Goal: Task Accomplishment & Management: Complete application form

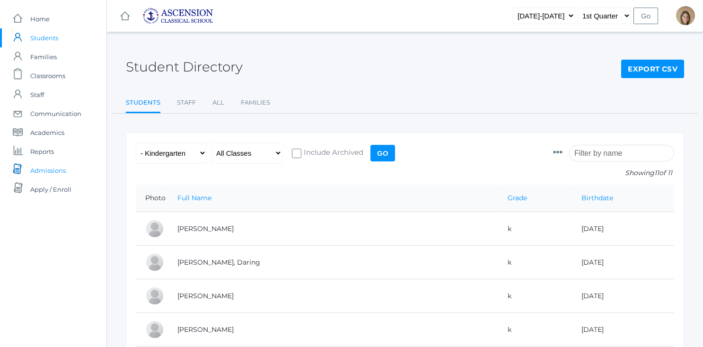
click at [51, 174] on span "Admissions" at bounding box center [47, 170] width 35 height 19
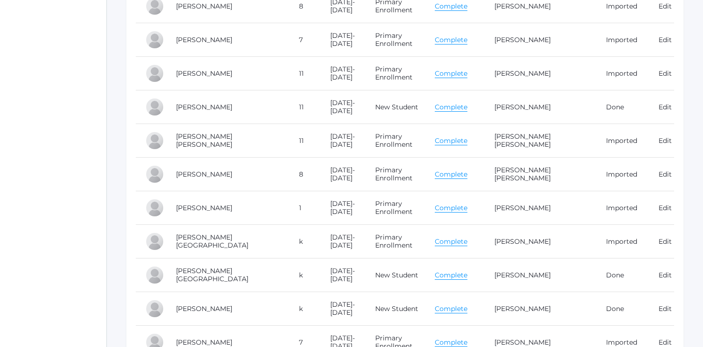
scroll to position [2092, 0]
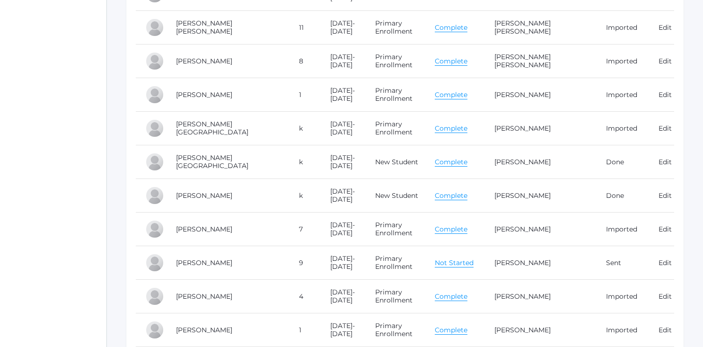
click at [465, 197] on link "Complete" at bounding box center [451, 195] width 33 height 9
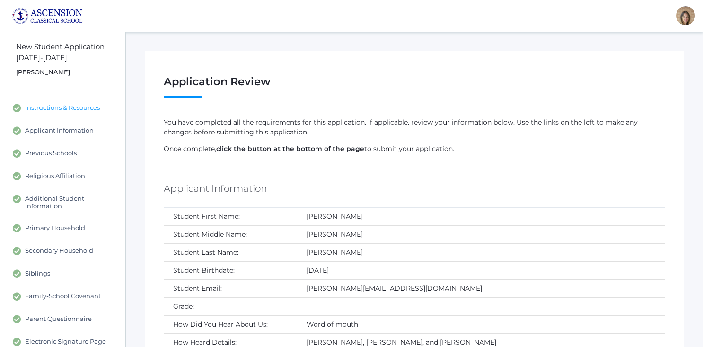
click at [98, 109] on span "Instructions & Resources" at bounding box center [62, 108] width 75 height 9
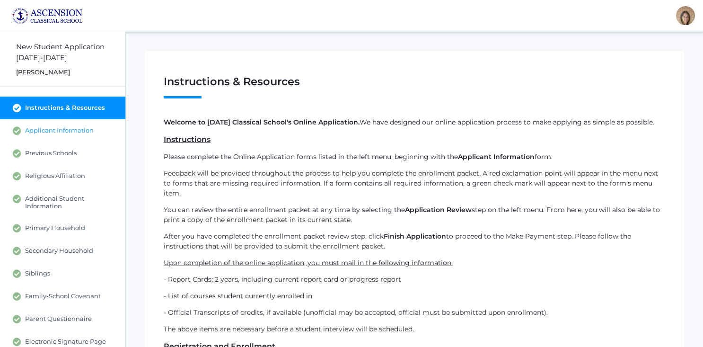
click at [74, 132] on span "Applicant Information" at bounding box center [59, 130] width 69 height 9
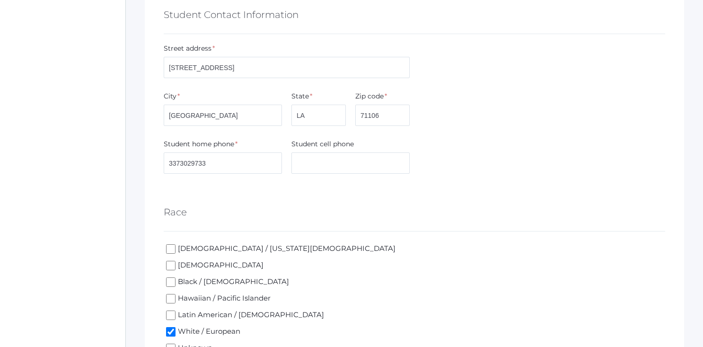
scroll to position [643, 0]
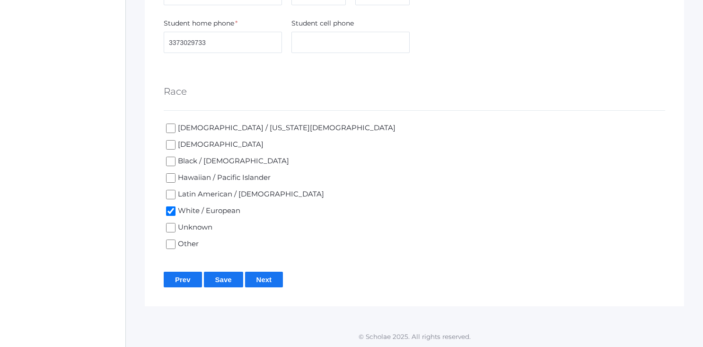
click at [268, 279] on input "Next" at bounding box center [264, 280] width 38 height 16
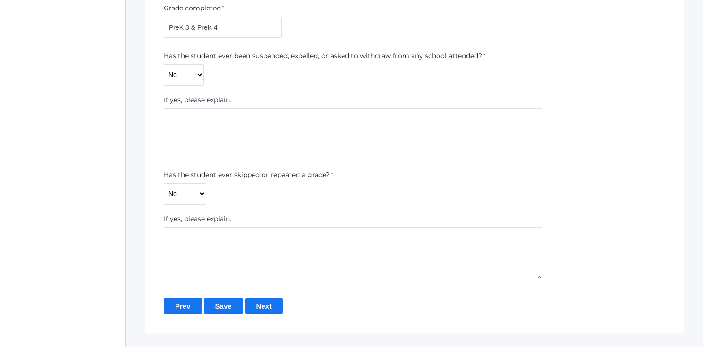
scroll to position [482, 0]
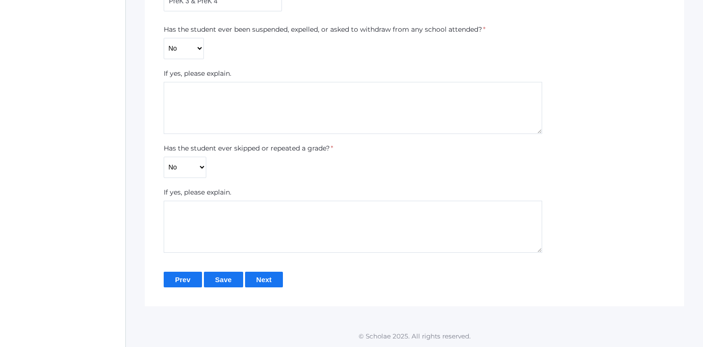
click at [266, 277] on input "Next" at bounding box center [264, 280] width 38 height 16
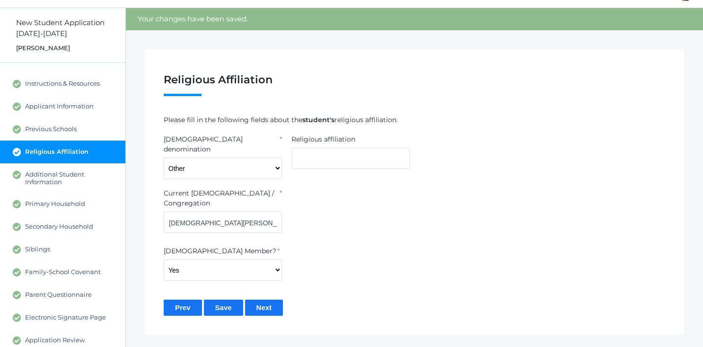
scroll to position [61, 0]
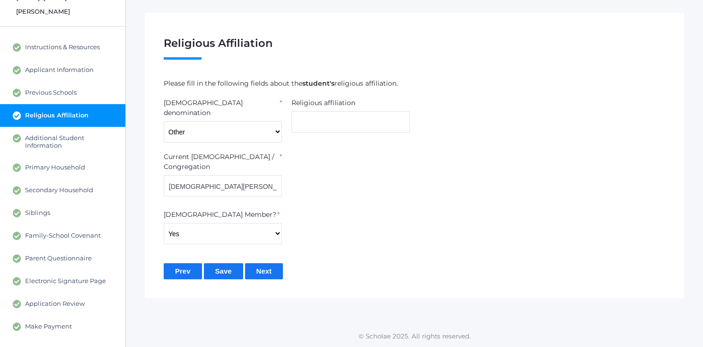
click at [265, 263] on input "Next" at bounding box center [264, 271] width 38 height 16
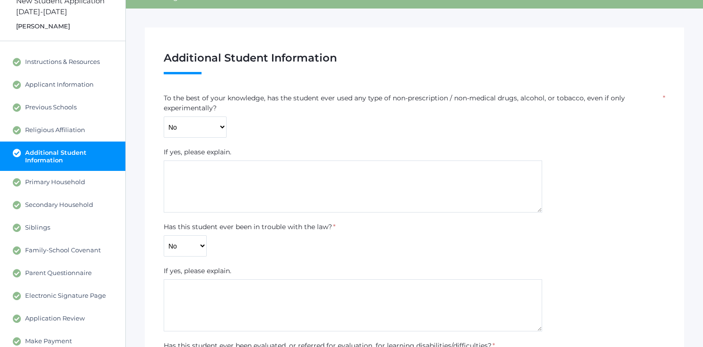
scroll to position [47, 0]
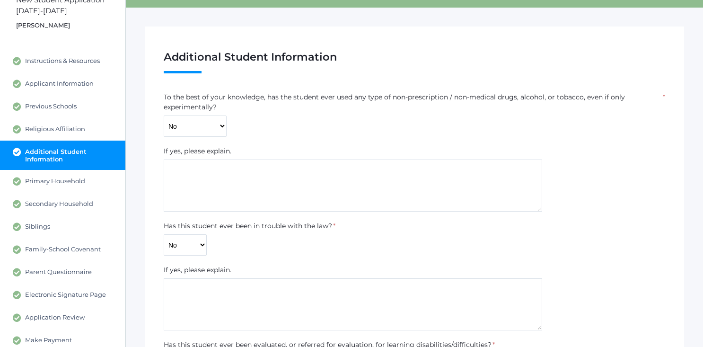
click at [163, 99] on div "To the best of your knowledge, has the student ever used any type of non-prescr…" at bounding box center [414, 114] width 511 height 44
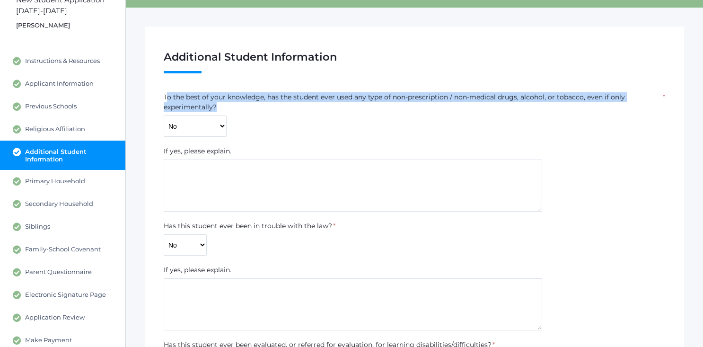
drag, startPoint x: 166, startPoint y: 97, endPoint x: 219, endPoint y: 108, distance: 54.5
click at [219, 108] on label "To the best of your knowledge, has the student ever used any type of non-prescr…" at bounding box center [413, 102] width 498 height 20
drag, startPoint x: 168, startPoint y: 97, endPoint x: 216, endPoint y: 107, distance: 49.4
click at [216, 107] on div "To the best of your knowledge, has the student ever used any type of non-prescr…" at bounding box center [414, 114] width 511 height 44
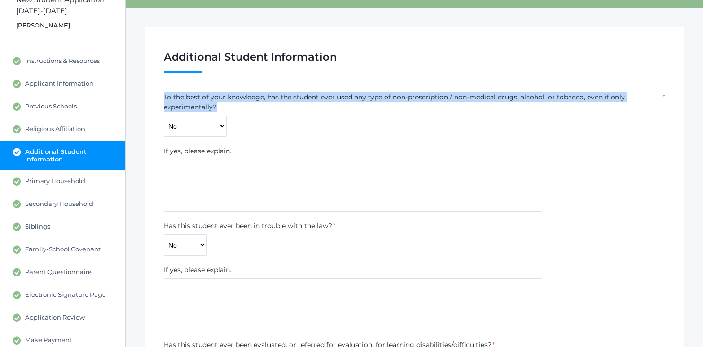
copy label "To the best of your knowledge, has the student ever used any type of non-prescr…"
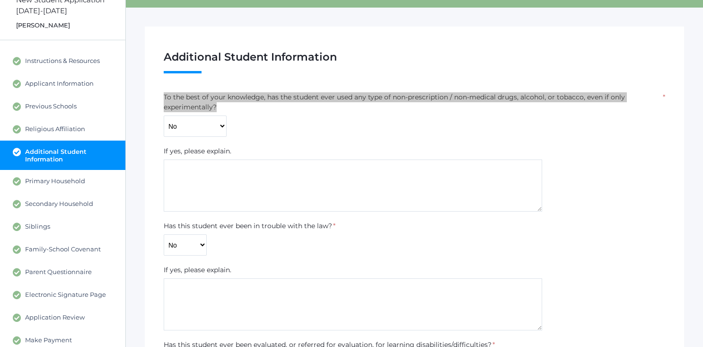
drag, startPoint x: 213, startPoint y: 107, endPoint x: 367, endPoint y: 2, distance: 186.2
click at [0, 0] on div "New Student Application [DATE]-[DATE] [PERSON_NAME] Instructions & Resources Ap…" at bounding box center [351, 319] width 703 height 669
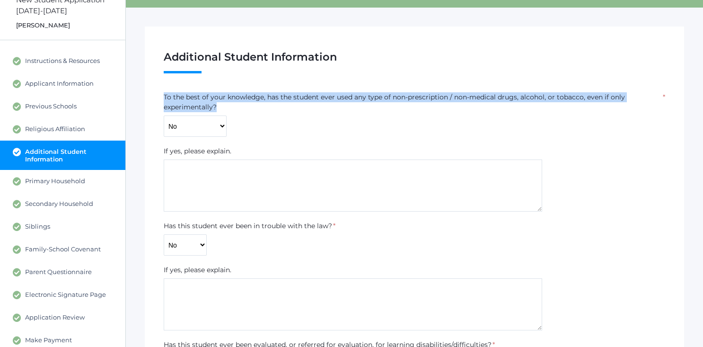
copy label "To the best of your knowledge, has the student ever used any type of non-prescr…"
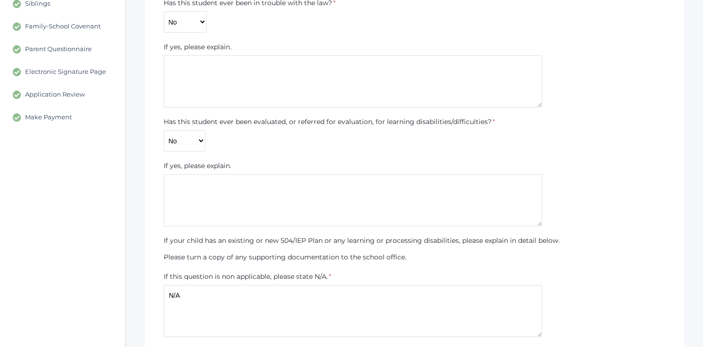
scroll to position [355, 0]
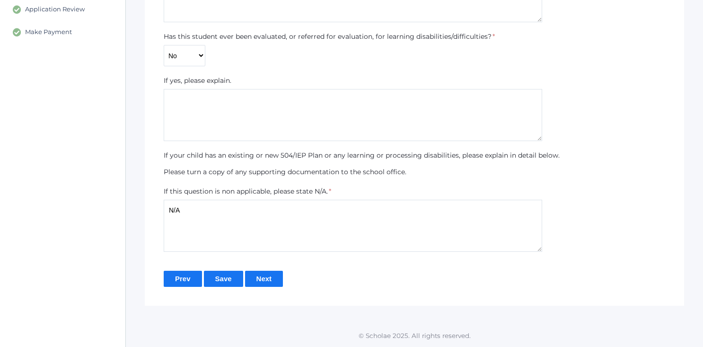
click at [177, 281] on input "Prev" at bounding box center [183, 279] width 38 height 16
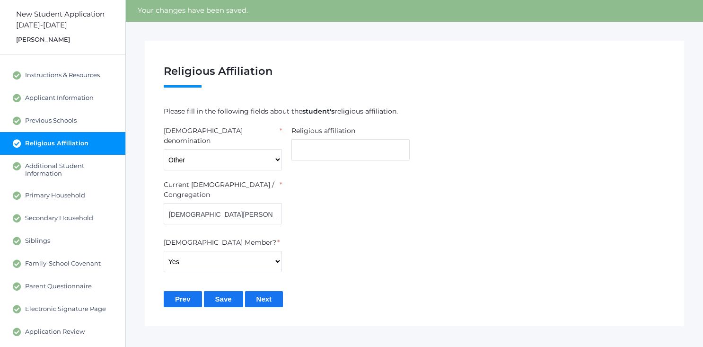
scroll to position [35, 0]
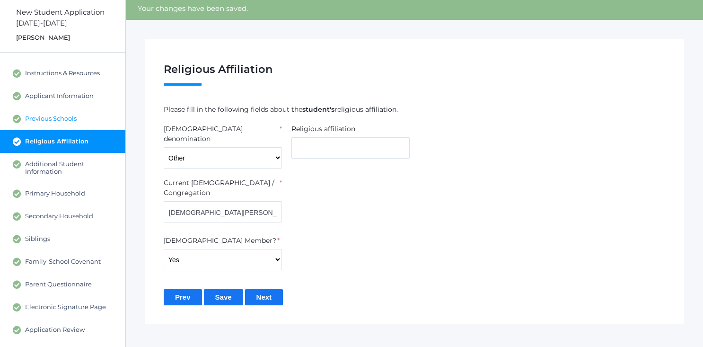
click at [38, 116] on span "Previous Schools" at bounding box center [51, 118] width 52 height 9
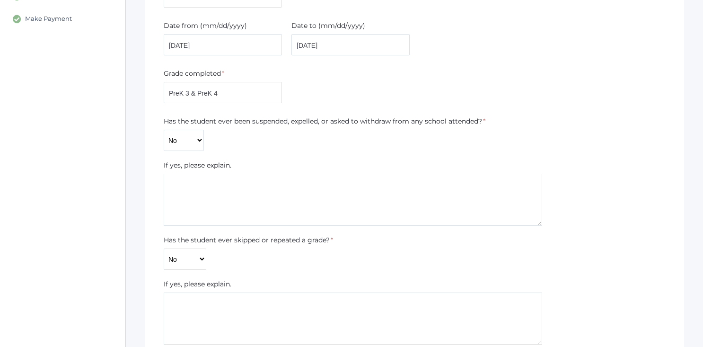
scroll to position [460, 0]
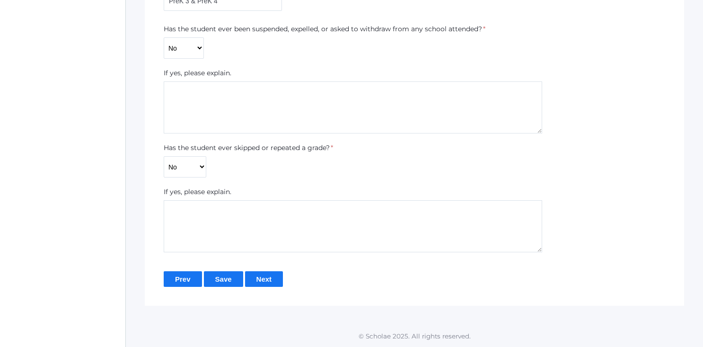
click at [193, 279] on input "Prev" at bounding box center [183, 279] width 38 height 16
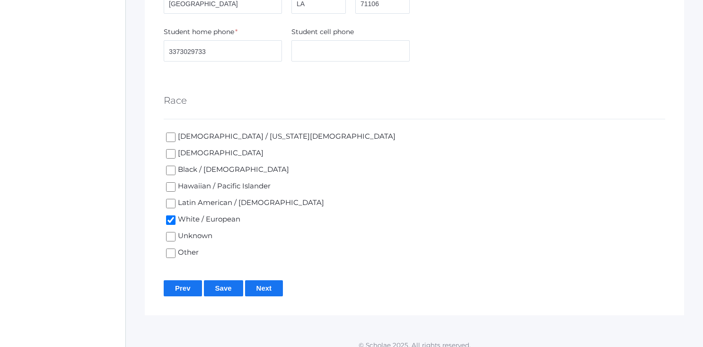
scroll to position [665, 0]
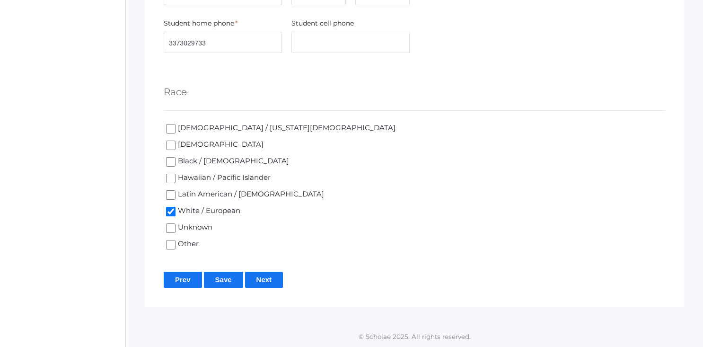
click at [263, 282] on input "Next" at bounding box center [264, 280] width 38 height 16
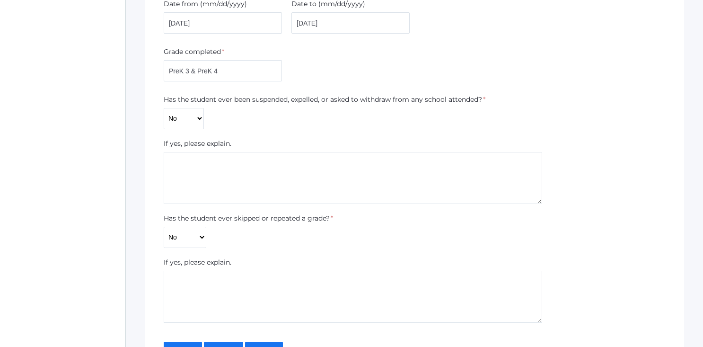
scroll to position [421, 0]
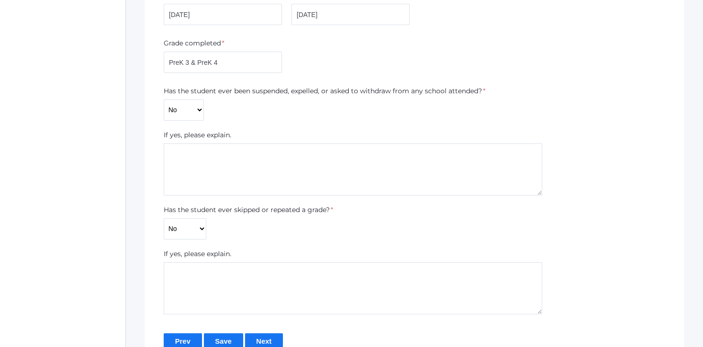
click at [274, 336] on input "Next" at bounding box center [264, 341] width 38 height 16
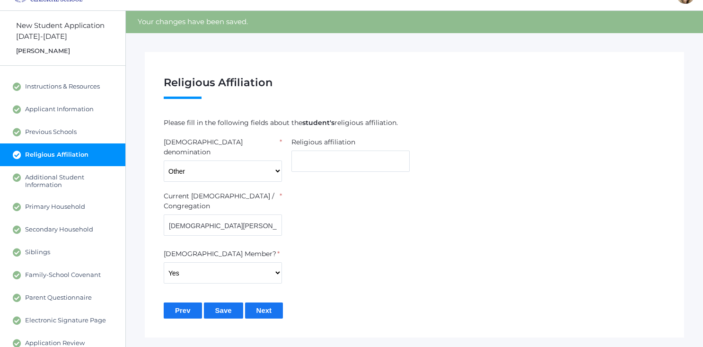
scroll to position [40, 0]
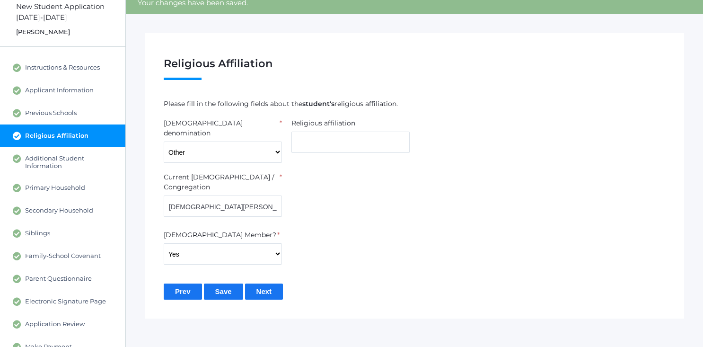
click at [259, 283] on input "Next" at bounding box center [264, 291] width 38 height 16
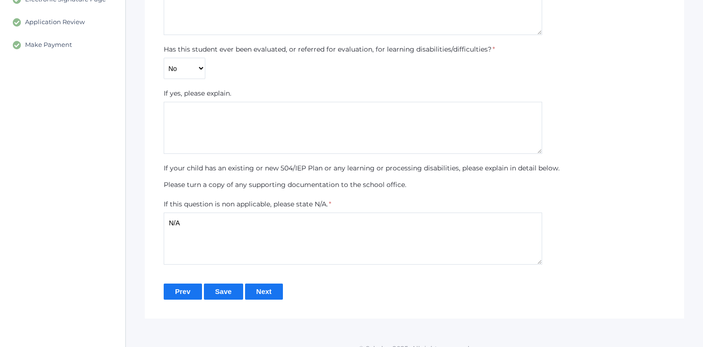
scroll to position [355, 0]
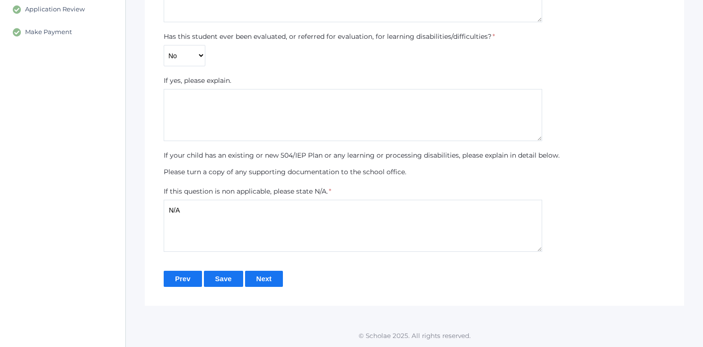
click at [263, 280] on input "Next" at bounding box center [264, 279] width 38 height 16
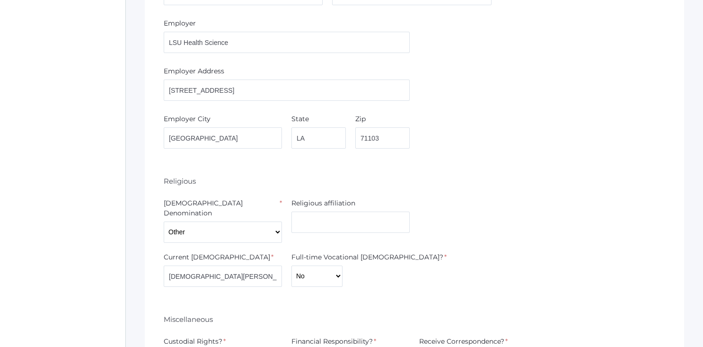
scroll to position [1563, 0]
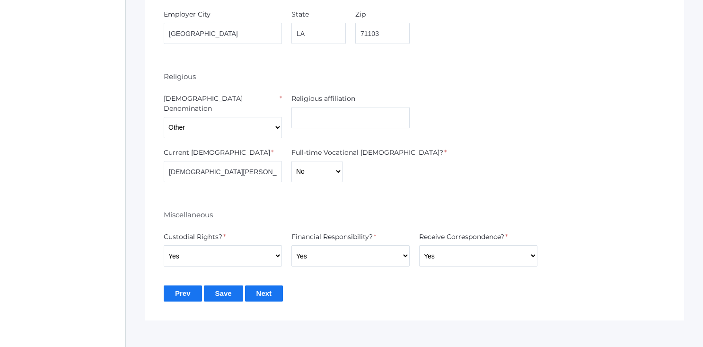
click at [277, 285] on input "Next" at bounding box center [264, 293] width 38 height 16
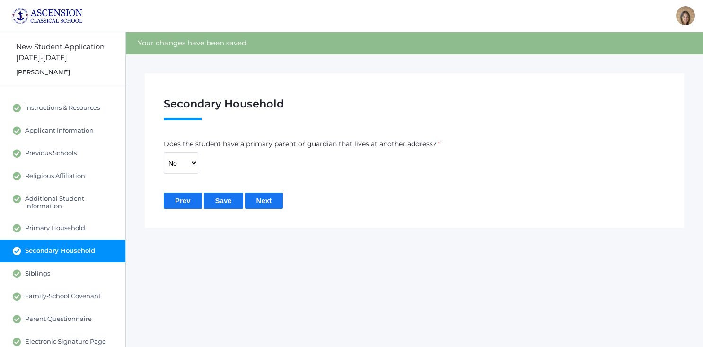
click at [249, 142] on label "Does the student have a primary parent or guardian that lives at another addres…" at bounding box center [300, 144] width 273 height 10
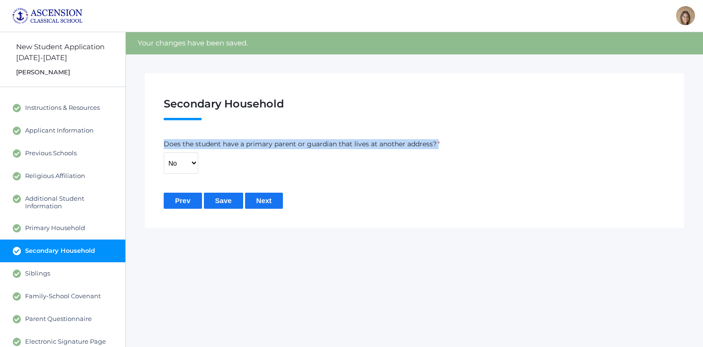
click at [249, 142] on label "Does the student have a primary parent or guardian that lives at another addres…" at bounding box center [300, 144] width 273 height 10
copy div "Does the student have a primary parent or guardian that lives at another addres…"
click at [281, 204] on input "Next" at bounding box center [264, 201] width 38 height 16
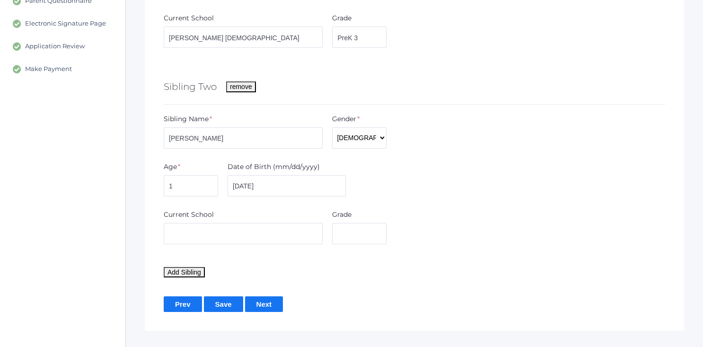
scroll to position [343, 0]
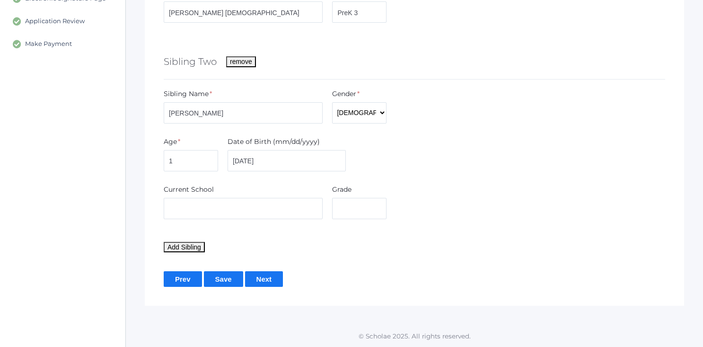
click at [257, 278] on input "Next" at bounding box center [264, 279] width 38 height 16
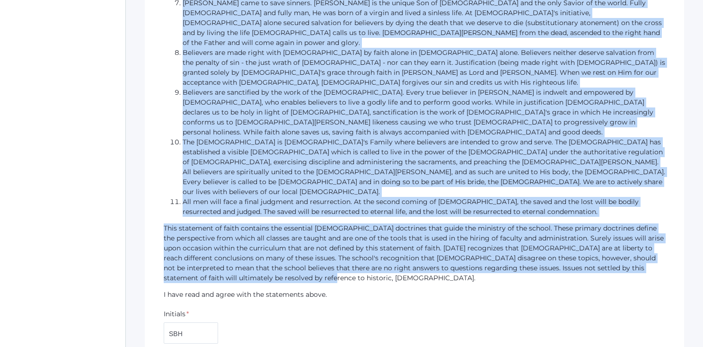
scroll to position [550, 0]
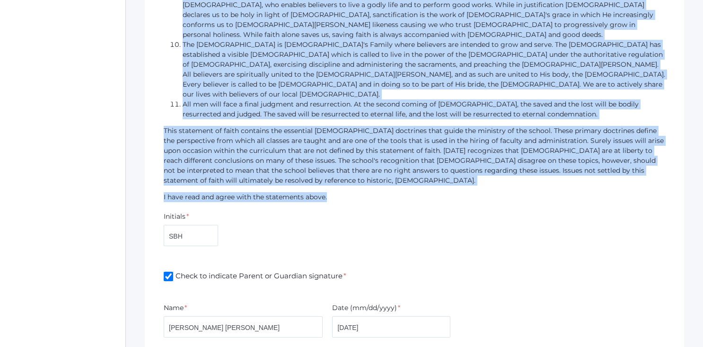
drag, startPoint x: 165, startPoint y: 23, endPoint x: 345, endPoint y: 112, distance: 200.8
copy form "The following is the foundation of beliefs on which [DATE] Classical School is …"
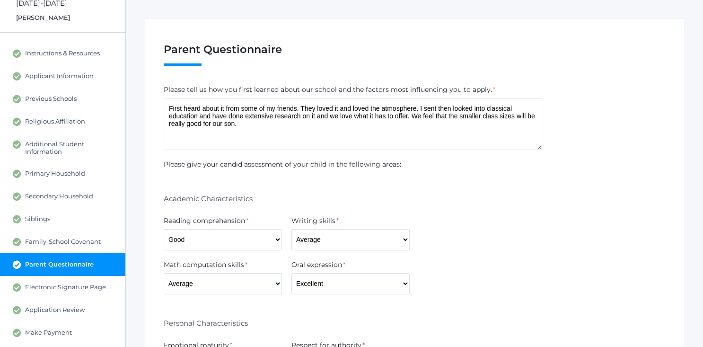
scroll to position [67, 0]
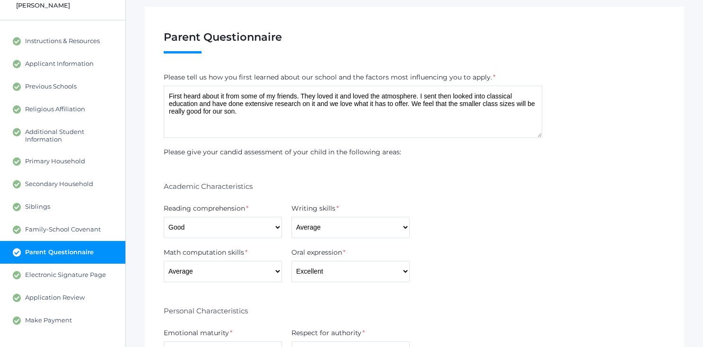
click at [281, 73] on label "Please tell us how you first learned about our school and the factors most infl…" at bounding box center [328, 77] width 328 height 10
click at [281, 76] on label "Please tell us how you first learned about our school and the factors most infl…" at bounding box center [328, 77] width 328 height 10
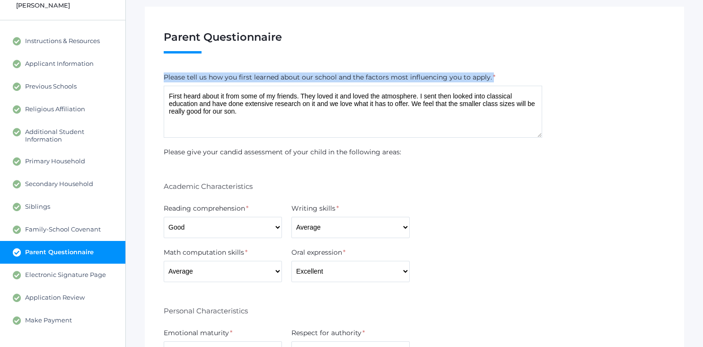
click at [281, 76] on label "Please tell us how you first learned about our school and the factors most infl…" at bounding box center [328, 77] width 328 height 10
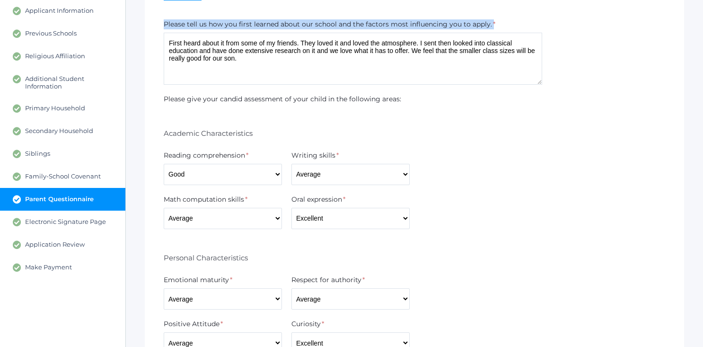
scroll to position [120, 0]
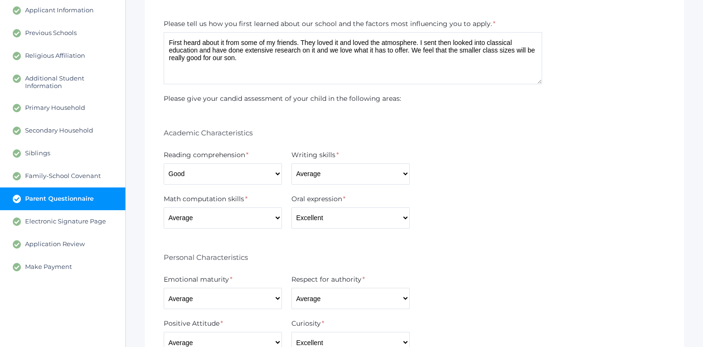
click at [266, 98] on p "Please give your candid assessment of your child in the following areas:" at bounding box center [414, 99] width 501 height 10
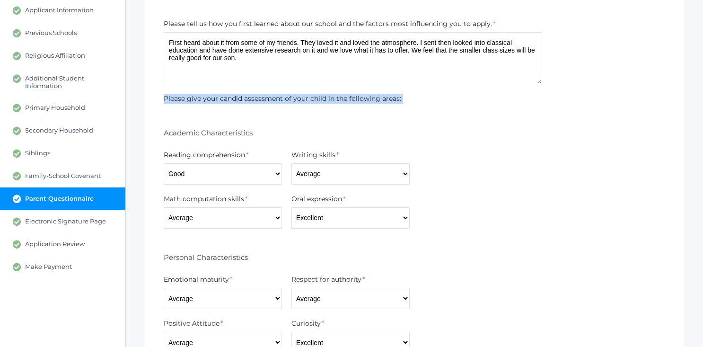
click at [266, 98] on p "Please give your candid assessment of your child in the following areas:" at bounding box center [414, 99] width 501 height 10
copy form "Please give your candid assessment of your child in the following areas:"
click at [393, 174] on select "Excellent Good Average Below Average" at bounding box center [350, 173] width 118 height 21
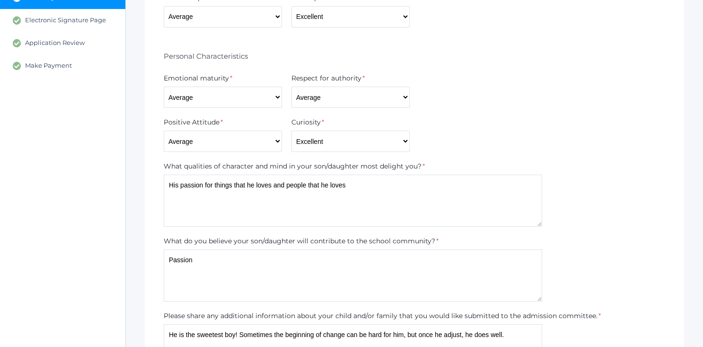
scroll to position [325, 0]
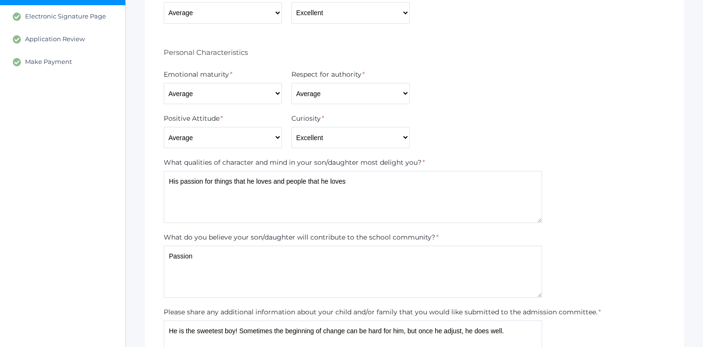
click at [275, 163] on label "What qualities of character and mind in your son/daughter most delight you?" at bounding box center [293, 163] width 258 height 10
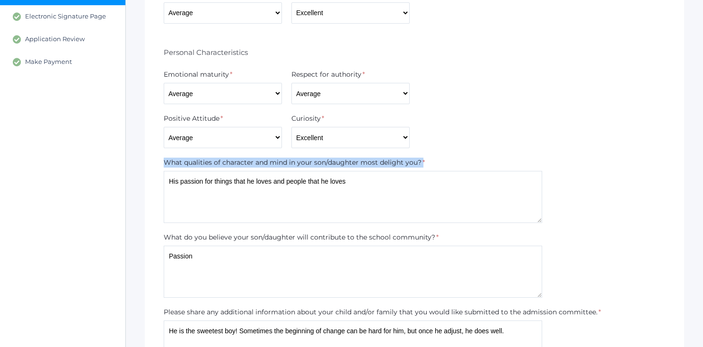
click at [275, 163] on label "What qualities of character and mind in your son/daughter most delight you?" at bounding box center [293, 163] width 258 height 10
copy div "What qualities of character and mind in your son/daughter most delight you?"
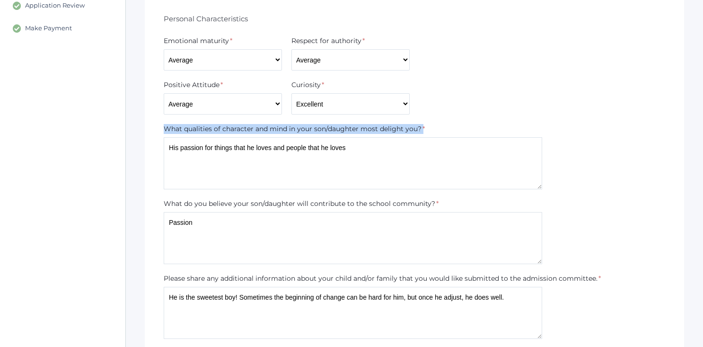
scroll to position [383, 0]
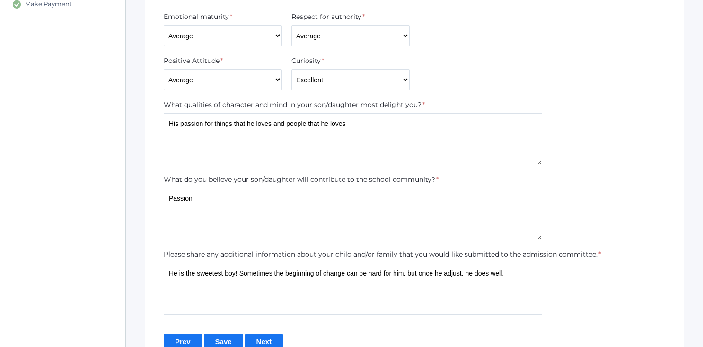
click at [303, 179] on label "What do you believe your son/daughter will contribute to the school community?" at bounding box center [300, 180] width 272 height 10
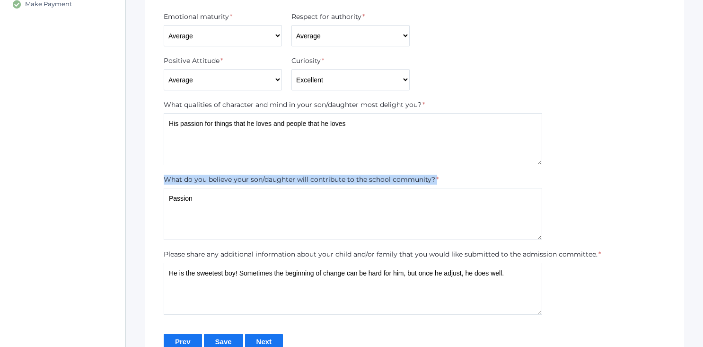
click at [303, 179] on label "What do you believe your son/daughter will contribute to the school community?" at bounding box center [300, 180] width 272 height 10
copy div "What do you believe your son/daughter will contribute to the school community?"
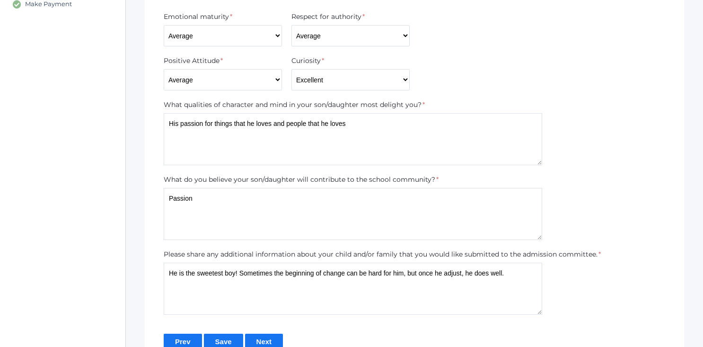
click at [271, 254] on label "Please share any additional information about your child and/or family that you…" at bounding box center [381, 254] width 434 height 10
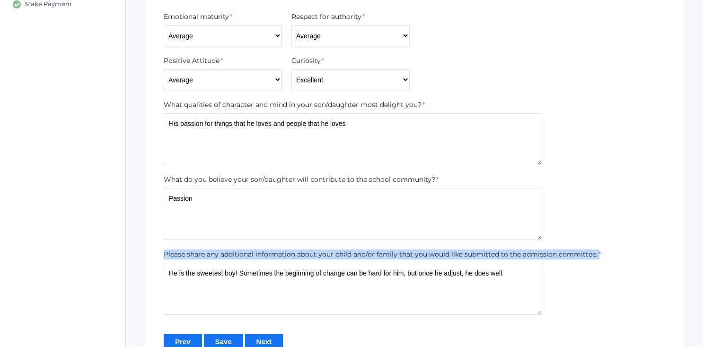
click at [271, 254] on label "Please share any additional information about your child and/or family that you…" at bounding box center [381, 254] width 434 height 10
copy div "Please share any additional information about your child and/or family that you…"
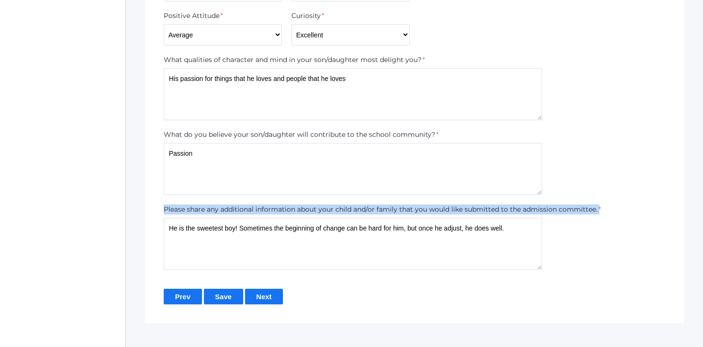
scroll to position [433, 0]
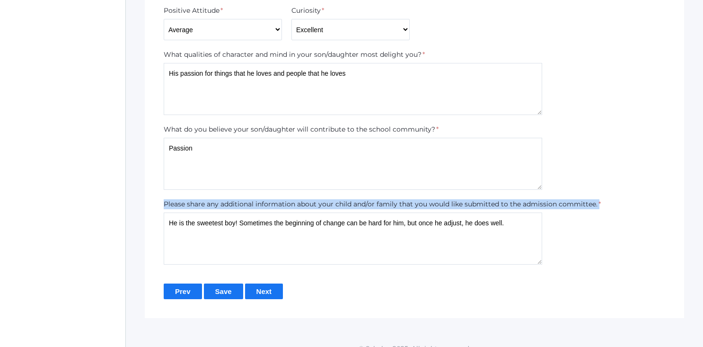
click at [262, 296] on input "Next" at bounding box center [264, 291] width 38 height 16
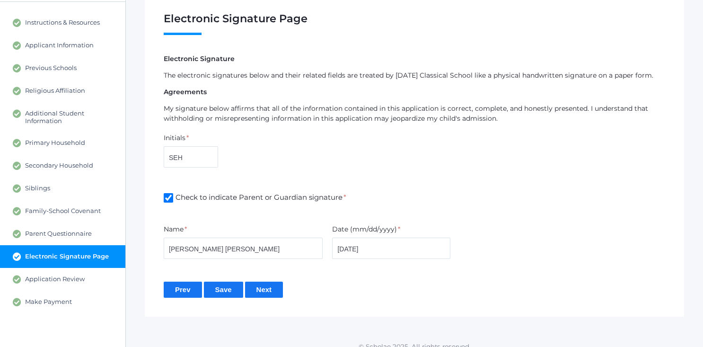
scroll to position [86, 0]
